Goal: Task Accomplishment & Management: Use online tool/utility

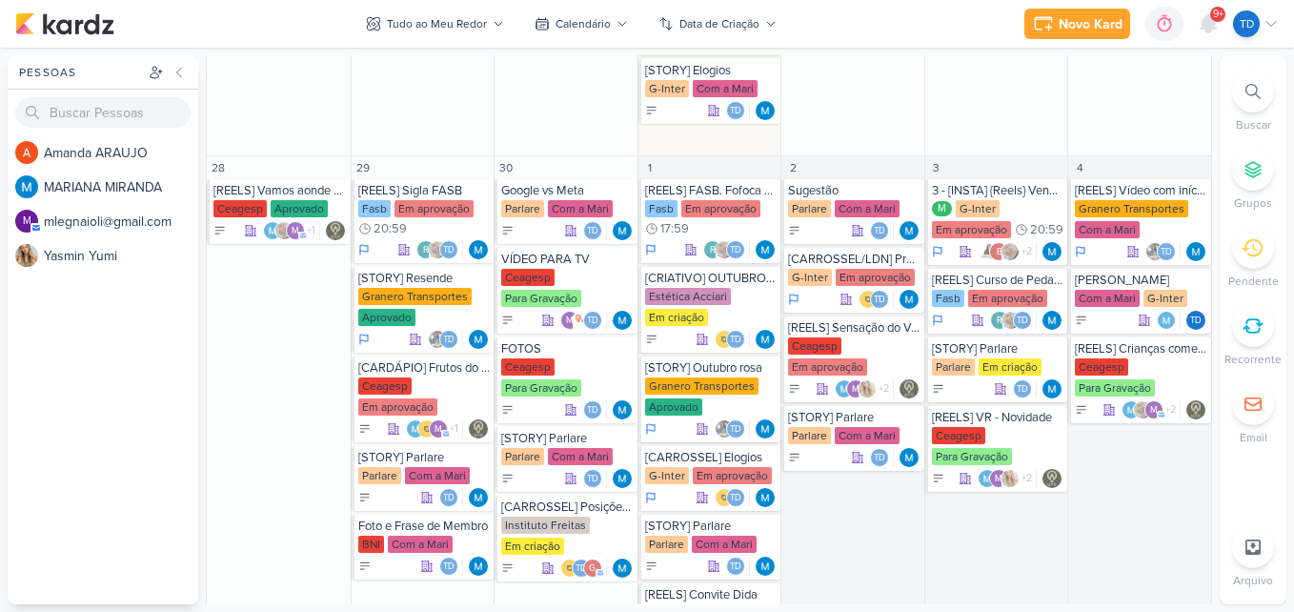
scroll to position [2558, 0]
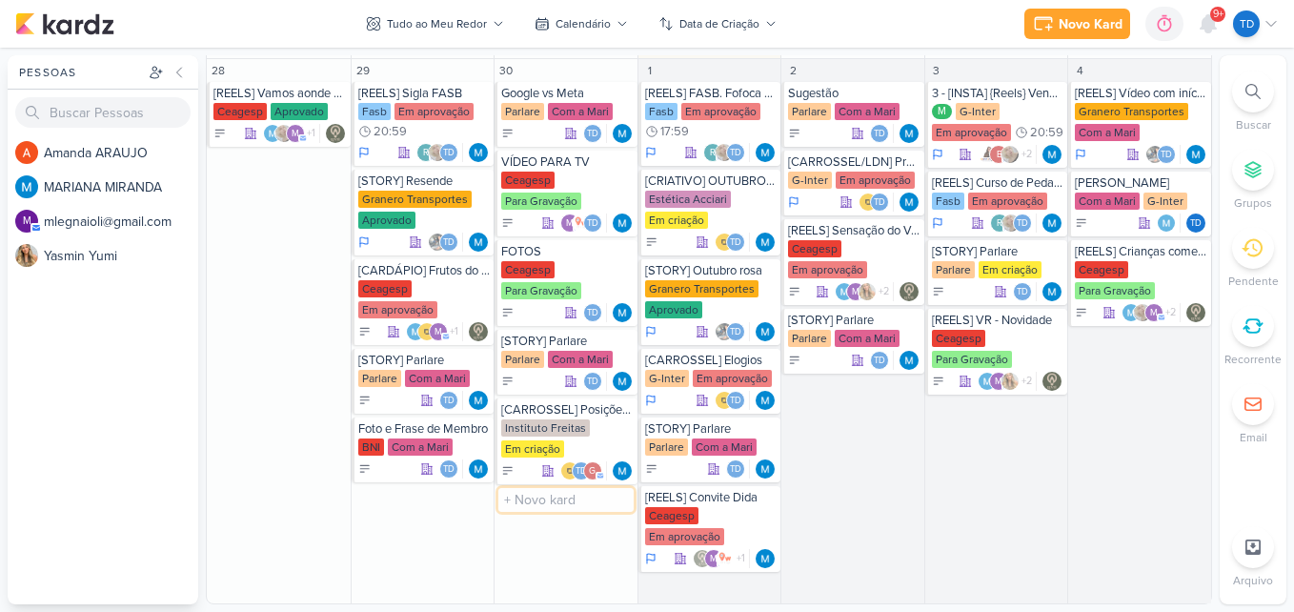
click at [547, 508] on input "text" at bounding box center [565, 500] width 135 height 24
click at [578, 497] on input "BNI 500" at bounding box center [565, 500] width 135 height 24
type input "BNI 500 unidades"
click at [565, 513] on div "Td" at bounding box center [567, 518] width 132 height 19
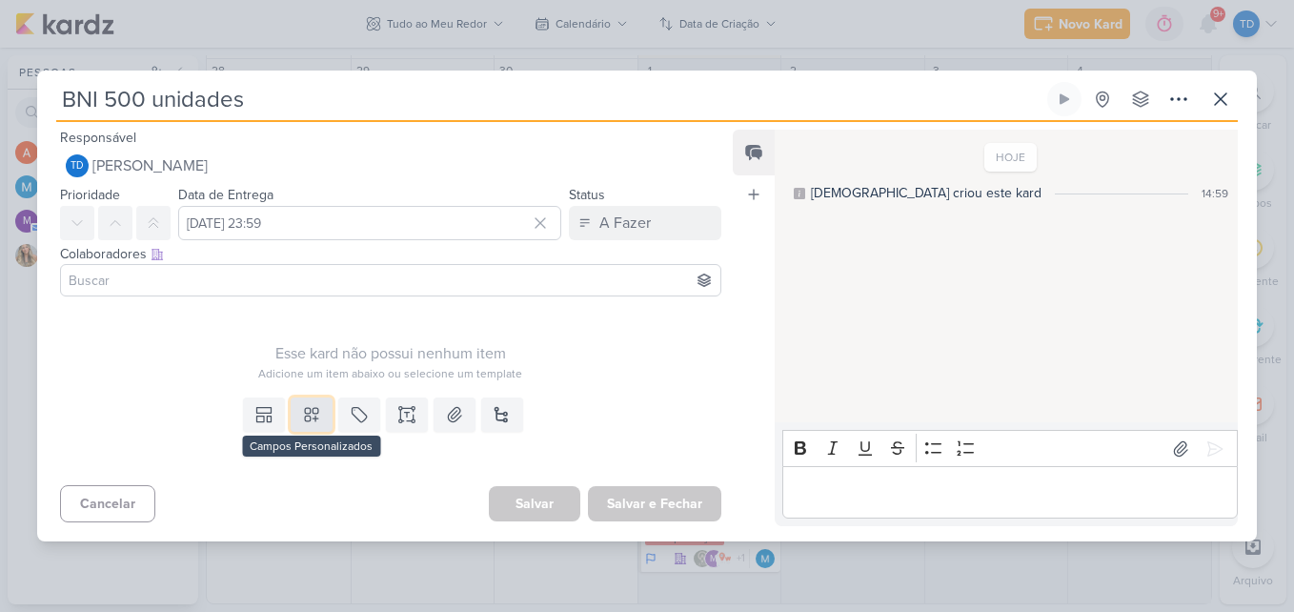
click at [302, 401] on button at bounding box center [312, 414] width 42 height 34
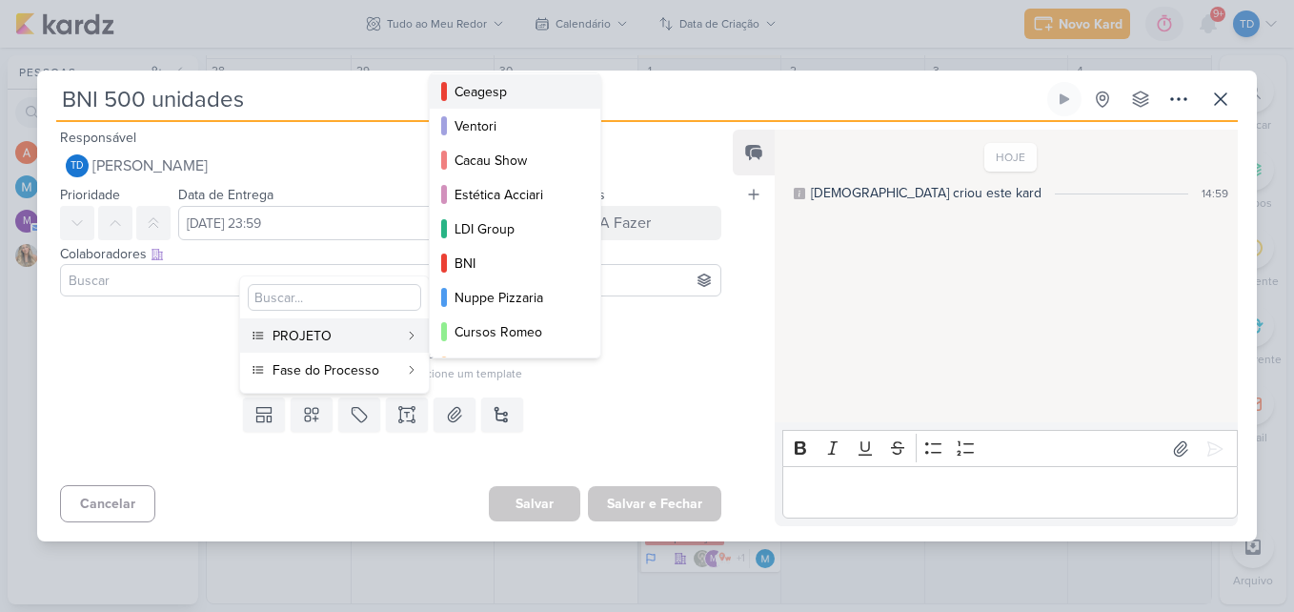
scroll to position [145, 0]
click at [495, 248] on button "BNI" at bounding box center [515, 260] width 171 height 34
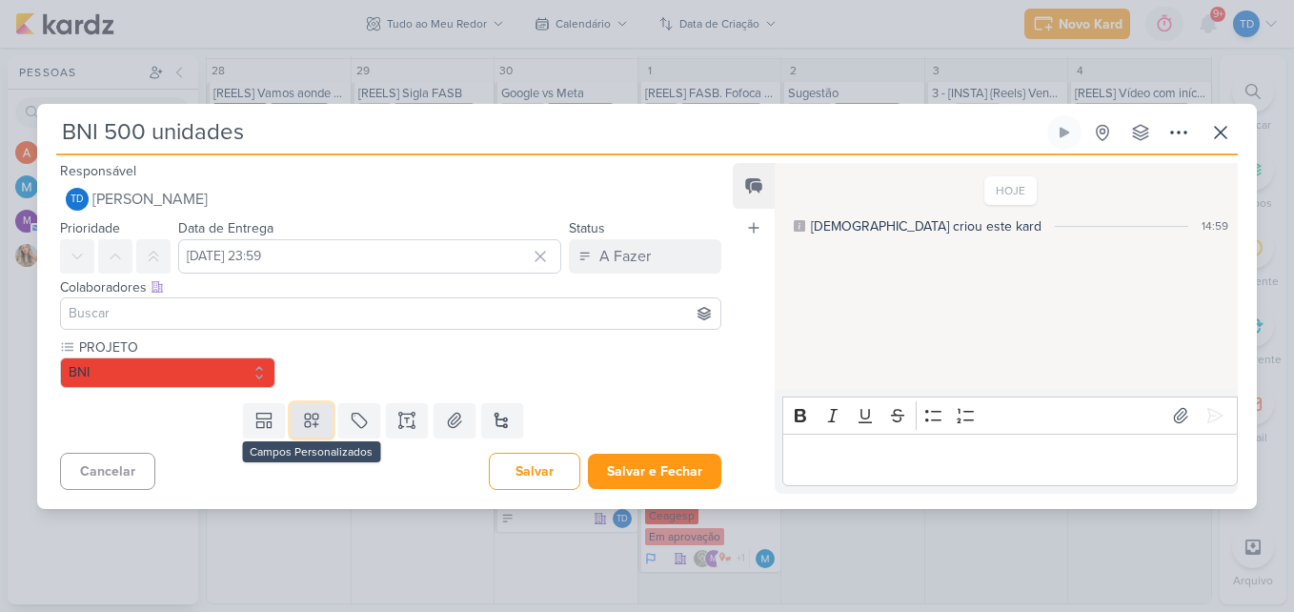
click at [310, 419] on icon at bounding box center [311, 420] width 19 height 19
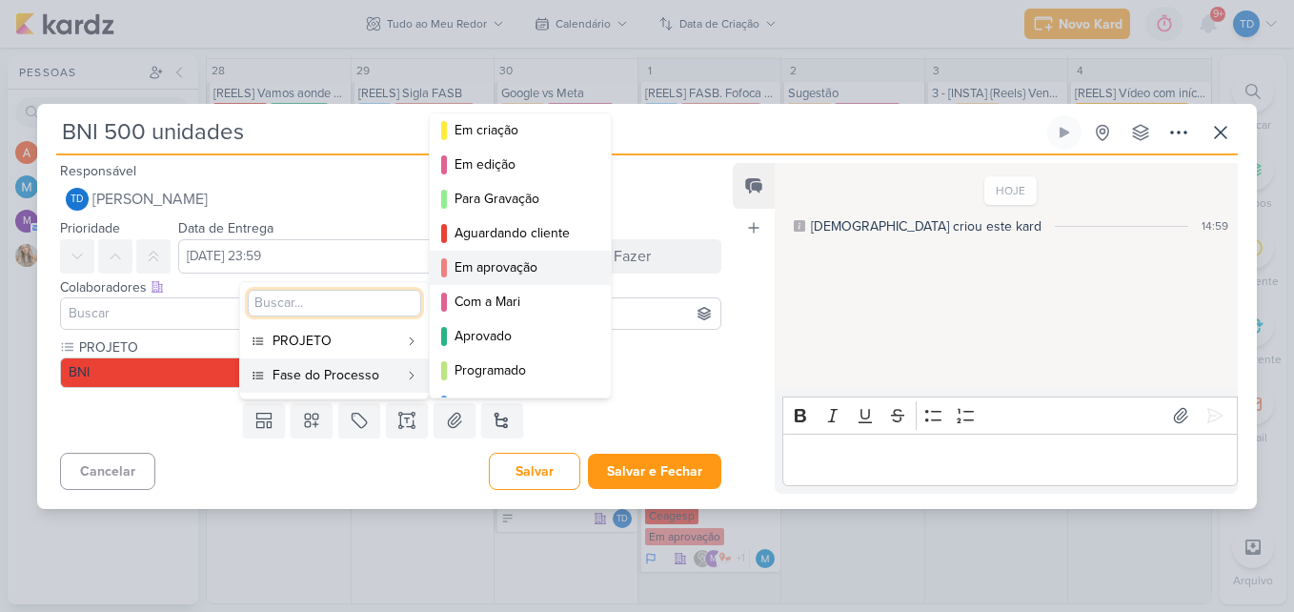
scroll to position [139, 0]
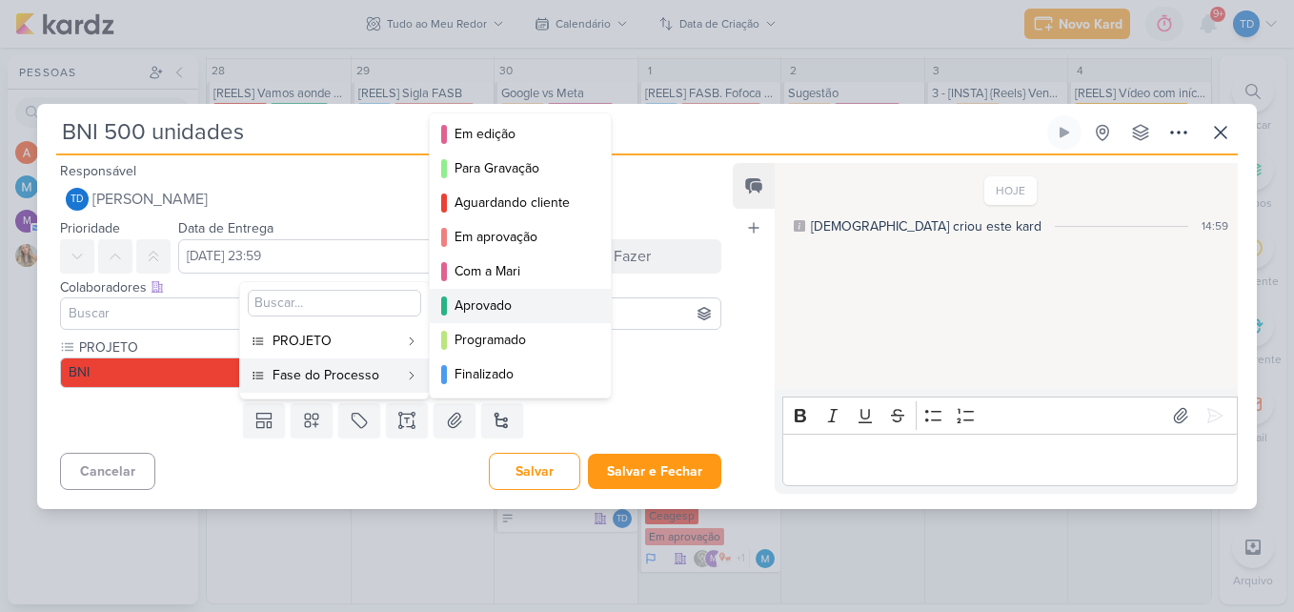
click at [524, 294] on button "Aprovado" at bounding box center [520, 306] width 181 height 34
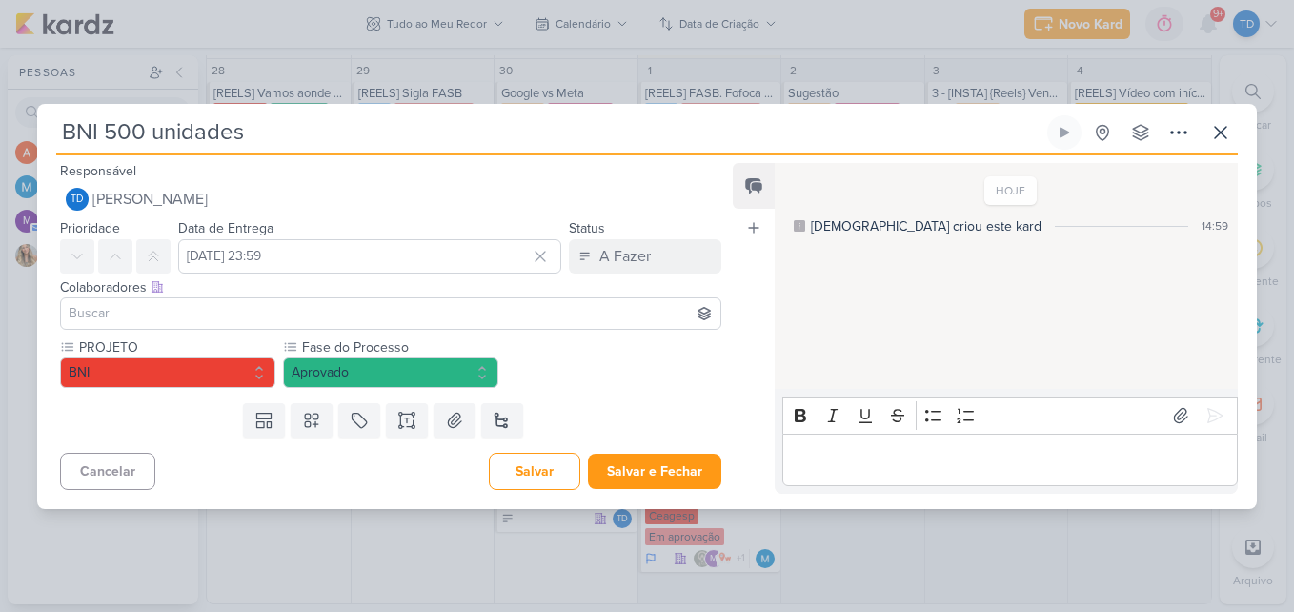
click at [321, 313] on input at bounding box center [391, 313] width 652 height 23
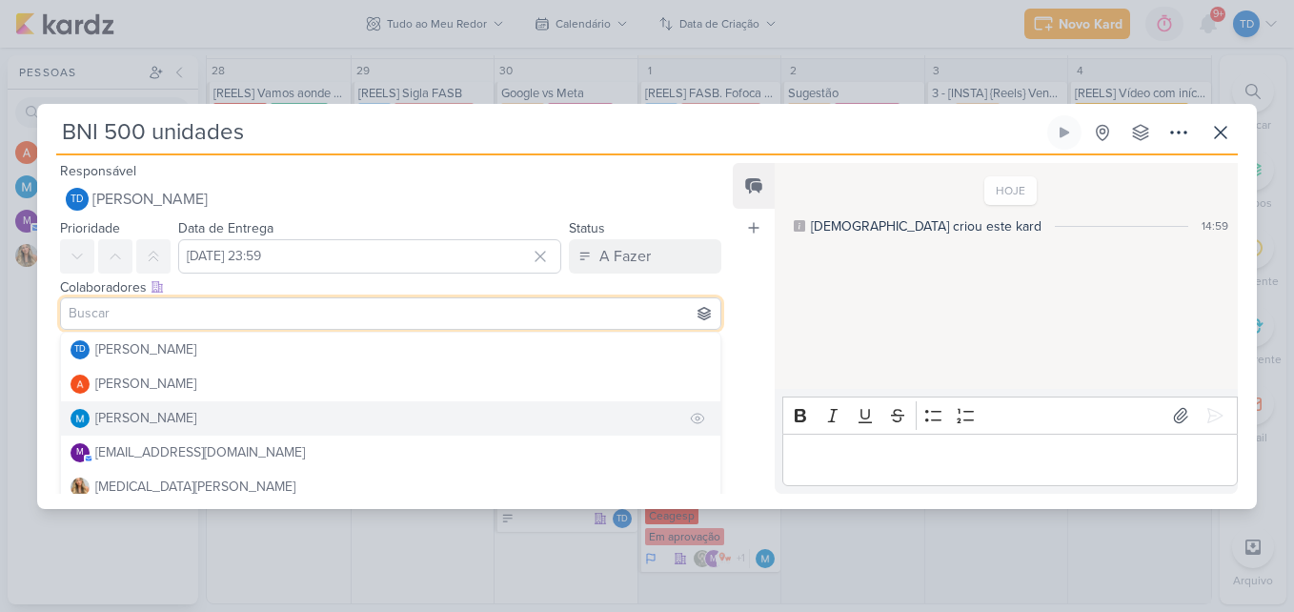
scroll to position [11, 0]
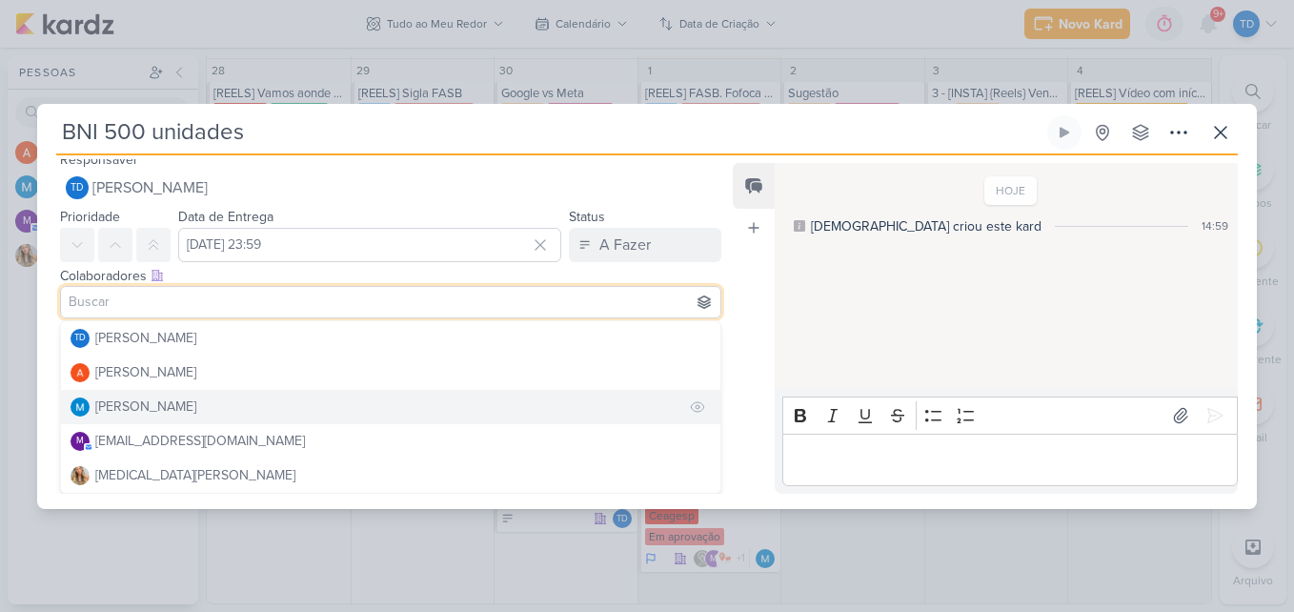
click at [167, 418] on button "[PERSON_NAME]" at bounding box center [390, 407] width 659 height 34
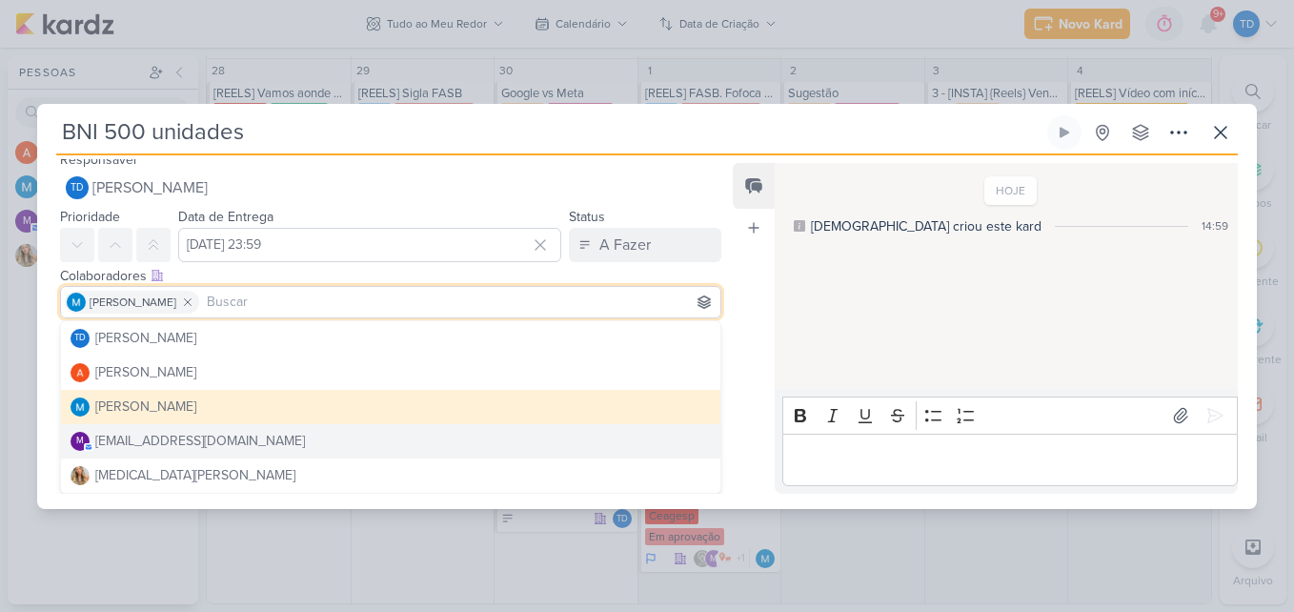
click at [751, 422] on div "Feed Atrelar email Solte o email para atrelar ao kard" at bounding box center [754, 328] width 42 height 331
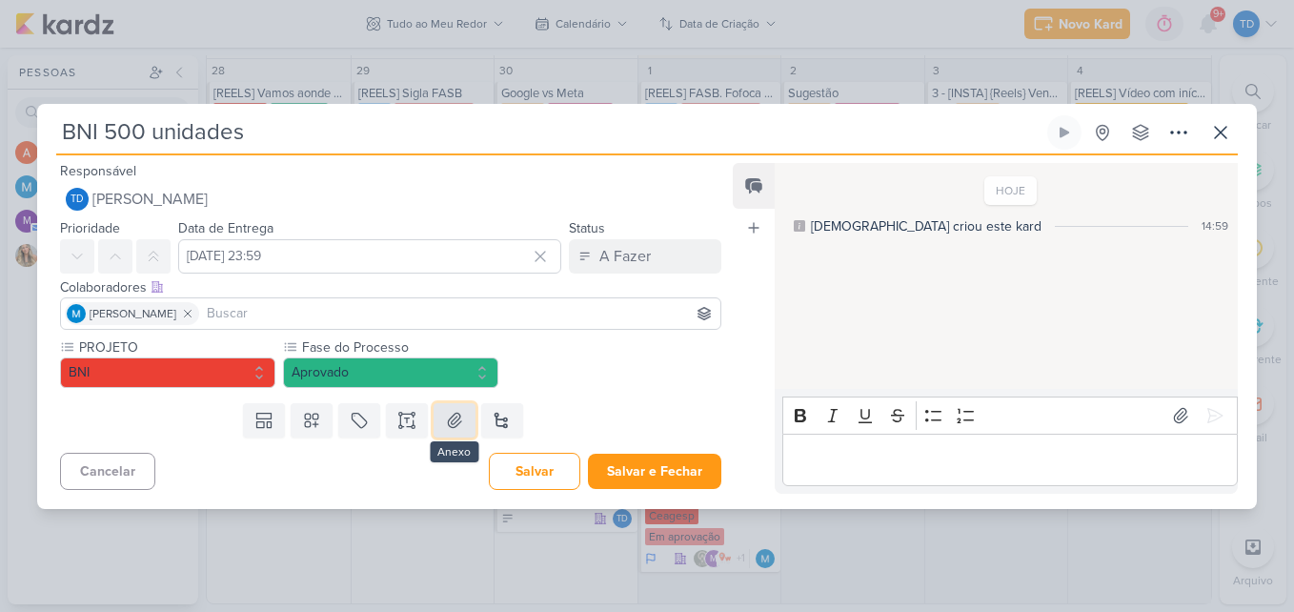
click at [446, 427] on icon at bounding box center [454, 420] width 19 height 19
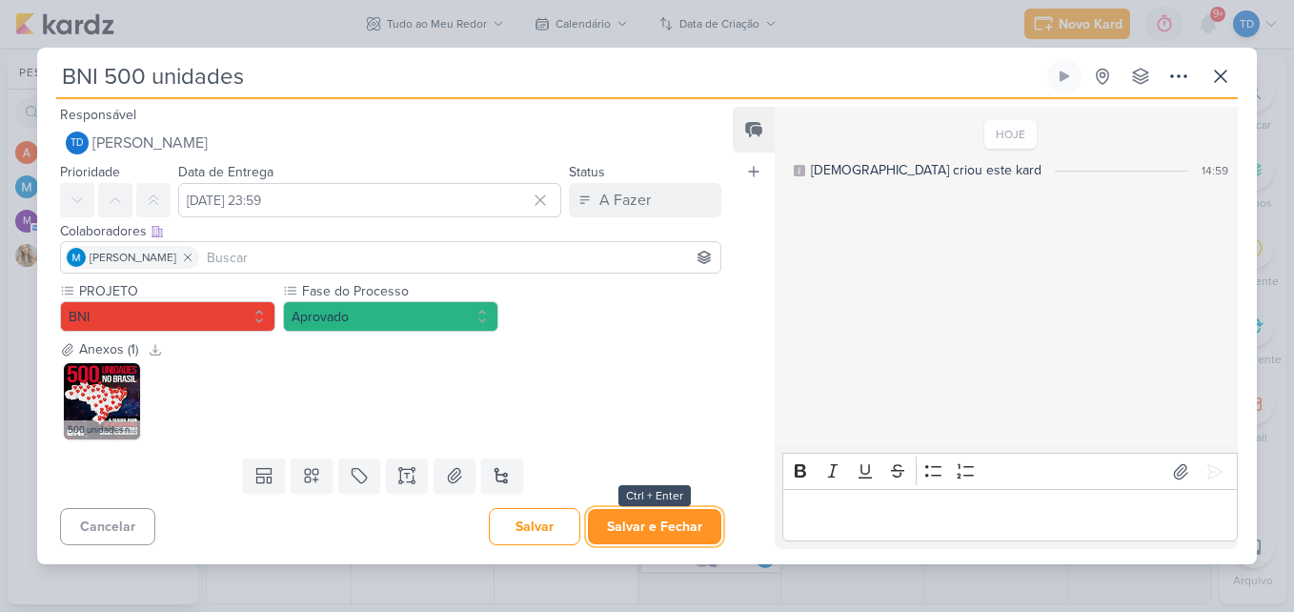
click at [673, 516] on button "Salvar e Fechar" at bounding box center [654, 526] width 133 height 35
